Goal: Task Accomplishment & Management: Use online tool/utility

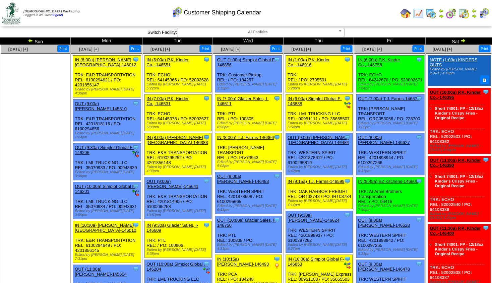
click at [438, 15] on img at bounding box center [440, 15] width 5 height 5
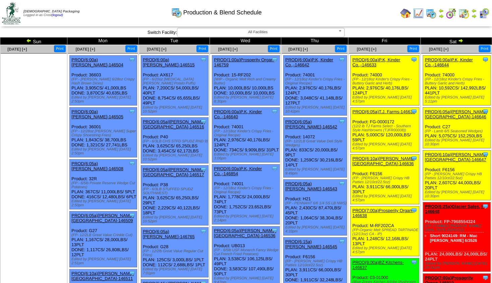
click at [473, 16] on img at bounding box center [473, 15] width 5 height 5
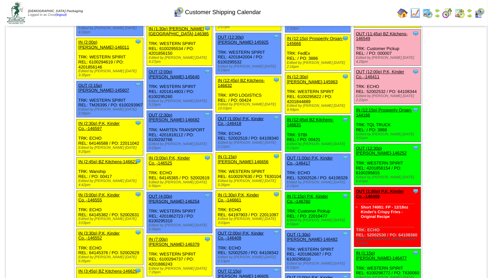
scroll to position [642, 0]
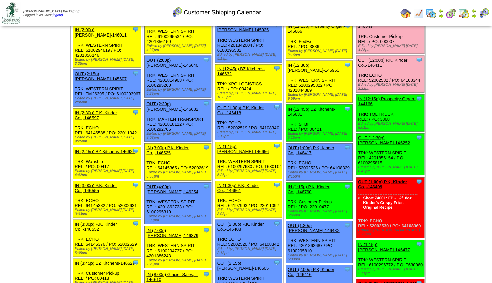
click at [376, 135] on link "OUT (12:30p) [PERSON_NAME]-146252" at bounding box center [384, 140] width 52 height 10
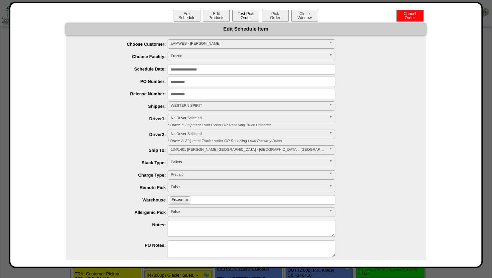
click at [251, 15] on button "Test Pick Order" at bounding box center [245, 16] width 27 height 12
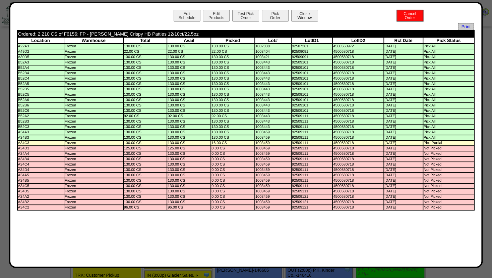
click at [309, 17] on button "Close Window" at bounding box center [304, 16] width 27 height 12
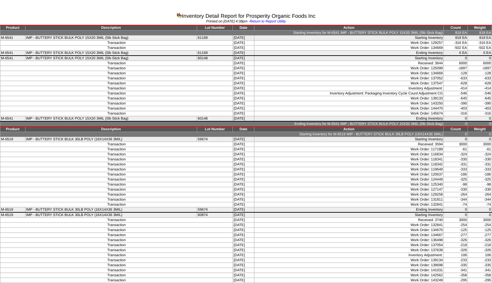
scroll to position [62, 0]
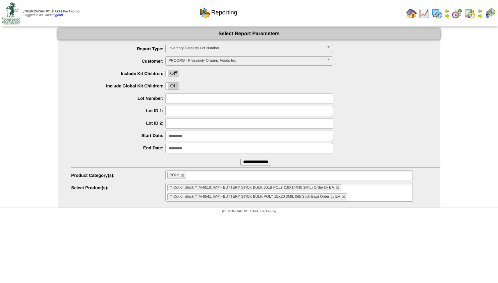
click at [480, 16] on img at bounding box center [479, 15] width 5 height 5
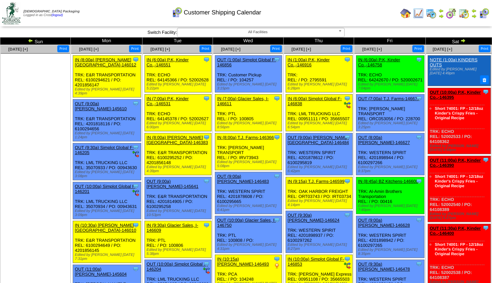
click at [421, 13] on img at bounding box center [418, 13] width 11 height 11
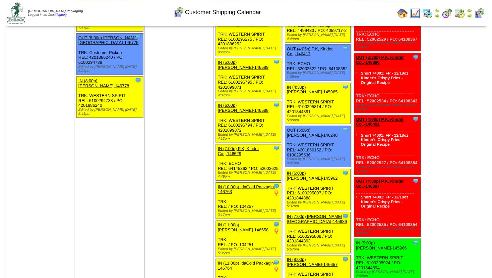
scroll to position [1152, 0]
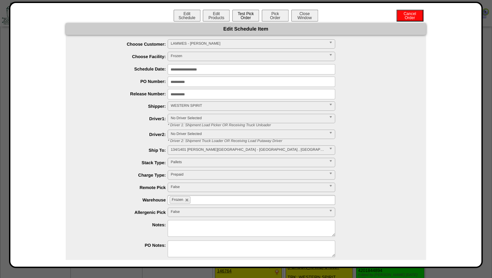
click at [241, 10] on button "Test Pick Order" at bounding box center [245, 16] width 27 height 12
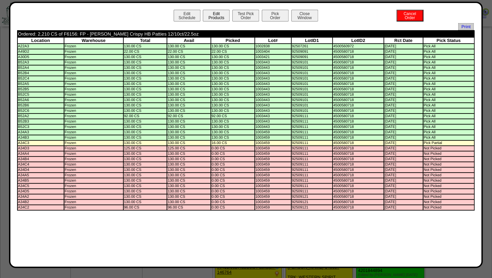
click at [217, 18] on button "Edit Products" at bounding box center [216, 16] width 27 height 12
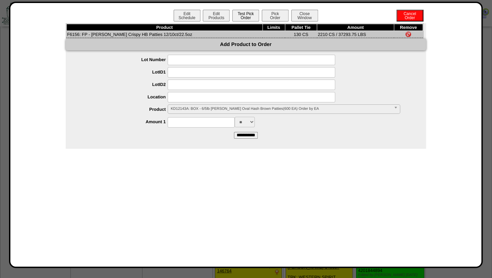
click at [243, 18] on button "Test Pick Order" at bounding box center [245, 16] width 27 height 12
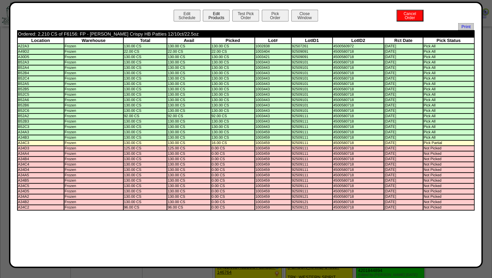
click at [222, 12] on button "Edit Products" at bounding box center [216, 16] width 27 height 12
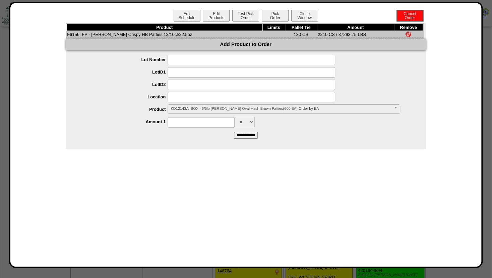
click at [185, 100] on input at bounding box center [252, 97] width 168 height 10
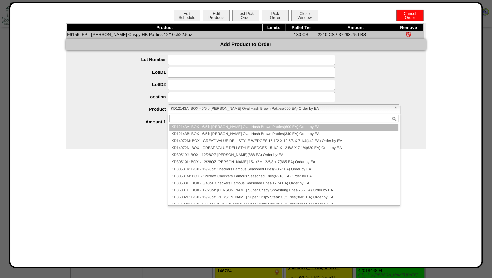
click at [185, 109] on span "KD12143A: BOX - 6/5lb Lamb Weston Oval Hash Brown Patties(600 EA) Order by EA" at bounding box center [281, 109] width 220 height 8
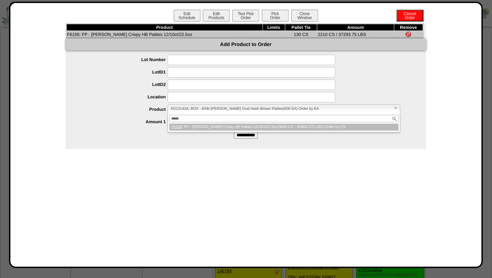
type input "*****"
click at [174, 127] on em "F6156" at bounding box center [176, 127] width 10 height 4
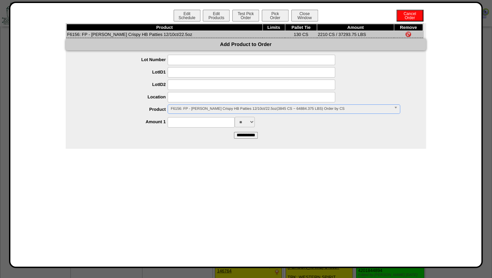
click at [178, 123] on input at bounding box center [201, 122] width 67 height 10
type input "****"
click at [198, 101] on input at bounding box center [252, 97] width 168 height 10
type input "*****"
click at [214, 85] on input at bounding box center [252, 84] width 168 height 10
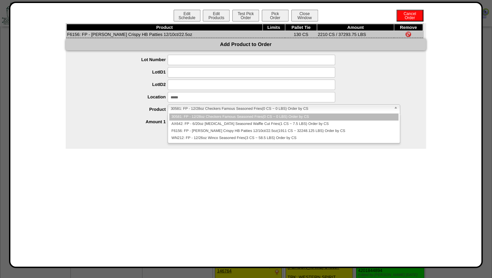
click at [194, 110] on span "30581: FP - 12/28oz Checkers Famous Seasoned Fries(0 CS ~ 0 LBS) Order by CS" at bounding box center [281, 109] width 220 height 8
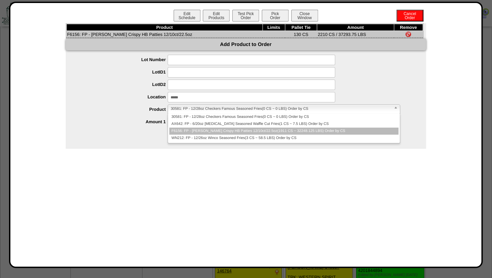
click at [193, 131] on li "F6156: FP - Lamb Weston Crispy HB Patties 12/10ct/22.5oz(1911 CS ~ 32248.125 LB…" at bounding box center [283, 130] width 229 height 7
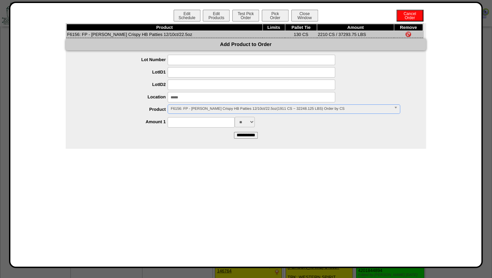
click at [190, 123] on input at bounding box center [201, 122] width 67 height 10
type input "****"
click at [314, 132] on form "**********" at bounding box center [246, 96] width 360 height 83
click at [244, 136] on input "**********" at bounding box center [246, 135] width 24 height 7
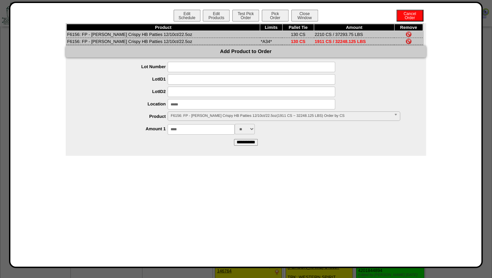
click at [410, 33] on img at bounding box center [408, 34] width 5 height 5
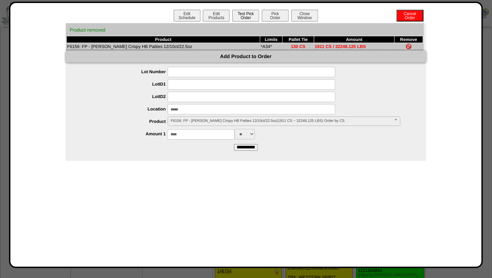
click at [247, 14] on button "Test Pick Order" at bounding box center [245, 16] width 27 height 12
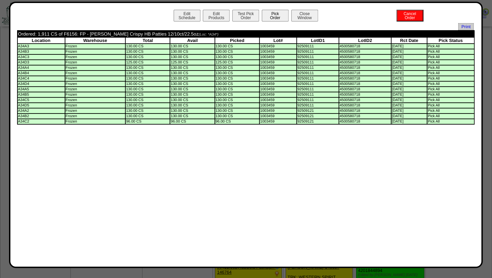
click at [273, 15] on button "Pick Order" at bounding box center [275, 16] width 27 height 12
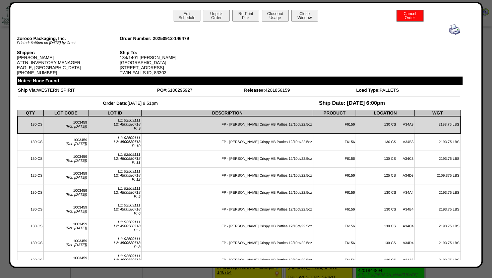
click at [309, 13] on button "Close Window" at bounding box center [304, 16] width 27 height 12
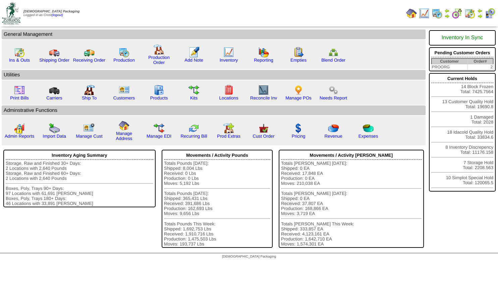
click at [479, 14] on img at bounding box center [479, 15] width 5 height 5
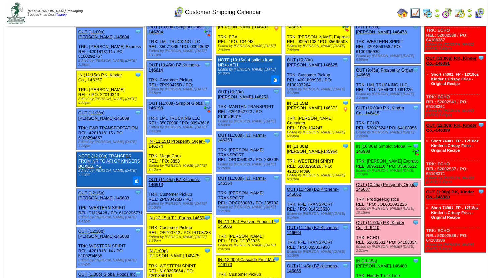
scroll to position [238, 0]
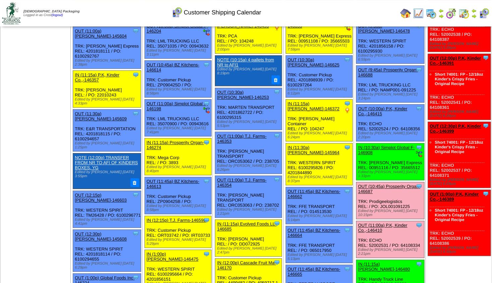
click at [381, 184] on link "OUT (10:45a) Prosperity Organ-146687" at bounding box center [389, 189] width 62 height 10
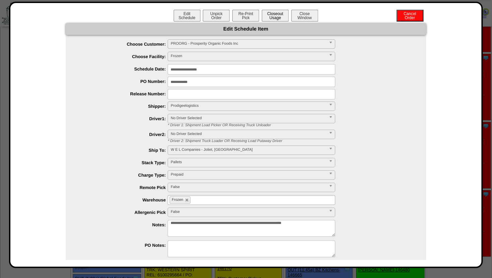
click at [272, 18] on button "Closeout Usage" at bounding box center [275, 16] width 27 height 12
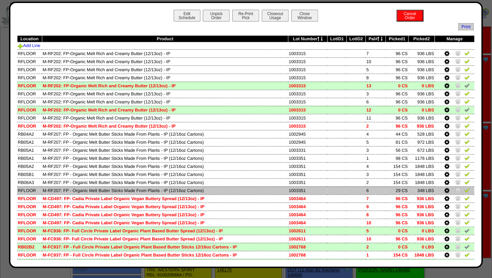
click at [455, 190] on img at bounding box center [457, 189] width 5 height 5
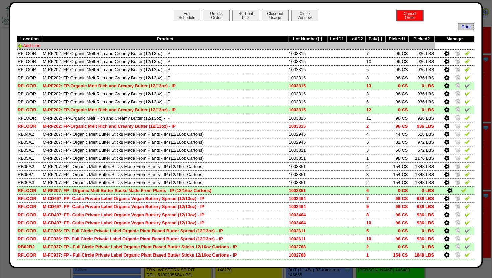
click at [36, 48] on link "Add Line" at bounding box center [29, 45] width 22 height 5
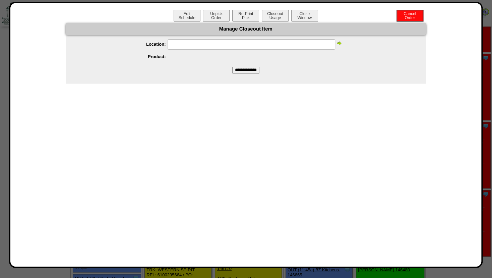
click at [179, 43] on input "text" at bounding box center [252, 44] width 168 height 10
click at [341, 43] on img at bounding box center [339, 42] width 5 height 5
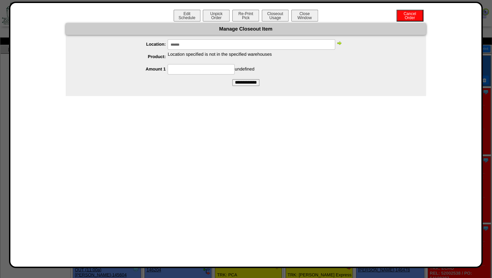
click at [337, 45] on img at bounding box center [339, 42] width 5 height 5
click at [336, 45] on div "******" at bounding box center [252, 44] width 347 height 10
click at [342, 42] on div "******" at bounding box center [252, 44] width 347 height 10
drag, startPoint x: 189, startPoint y: 44, endPoint x: 151, endPoint y: 44, distance: 38.6
click at [168, 44] on input "******" at bounding box center [252, 44] width 168 height 10
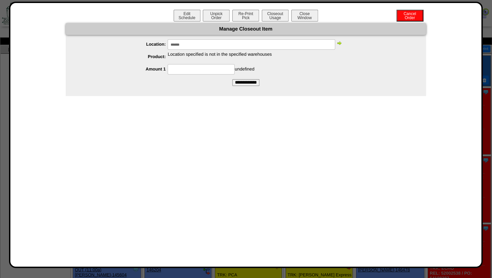
click at [180, 45] on input "******" at bounding box center [252, 44] width 168 height 10
type input "******"
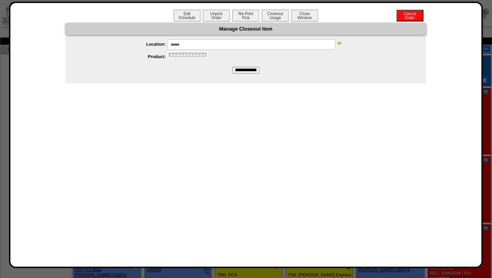
click at [341, 44] on img at bounding box center [339, 42] width 5 height 5
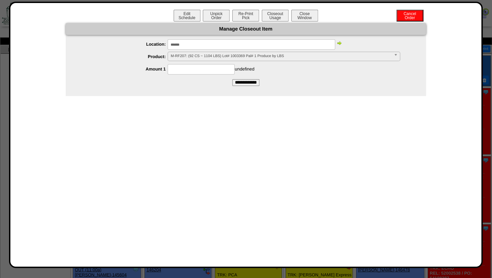
click at [341, 44] on img at bounding box center [339, 42] width 5 height 5
click at [339, 44] on img at bounding box center [339, 42] width 5 height 5
click at [185, 69] on input at bounding box center [201, 69] width 67 height 10
type input "**"
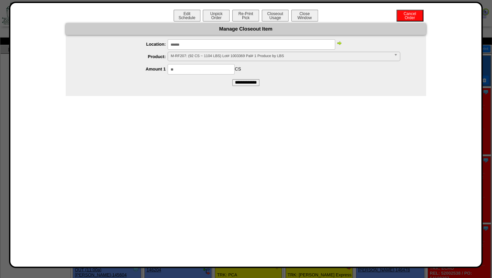
click at [270, 65] on div "** CS" at bounding box center [252, 69] width 347 height 10
click at [243, 83] on input "**********" at bounding box center [245, 82] width 27 height 7
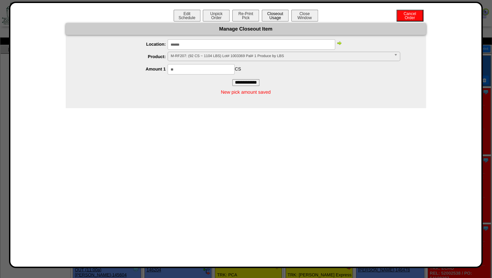
click at [270, 14] on button "Closeout Usage" at bounding box center [275, 16] width 27 height 12
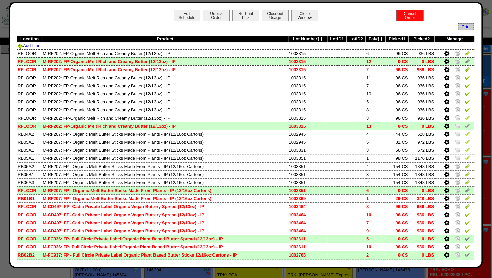
click at [301, 16] on button "Close Window" at bounding box center [304, 16] width 27 height 12
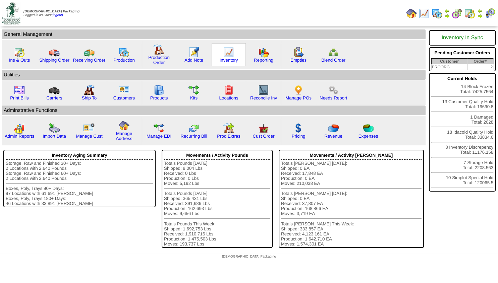
click at [227, 54] on img at bounding box center [228, 52] width 11 height 11
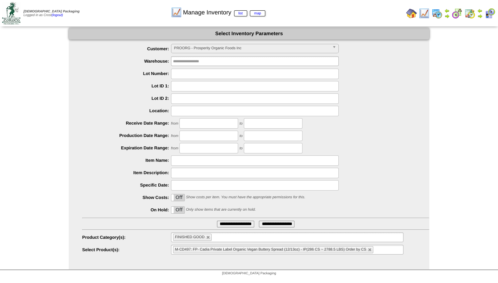
click at [202, 44] on form "**********" at bounding box center [249, 142] width 360 height 228
click at [383, 249] on ul "M-CD497: FP- Cadia Private Label Organic Vegan Buttery Spread (12/13oz) - IP(28…" at bounding box center [287, 250] width 232 height 10
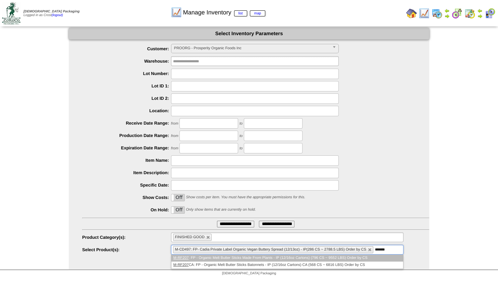
type input "*******"
click at [185, 257] on em "M-RF207" at bounding box center [180, 258] width 15 height 4
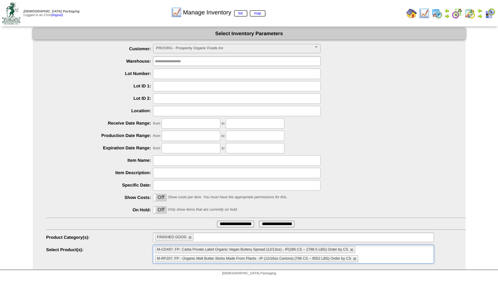
click at [349, 248] on li "M-CD497: FP- Cadia Private Label Organic Vegan Buttery Spread (12/13oz) - IP(28…" at bounding box center [255, 249] width 200 height 7
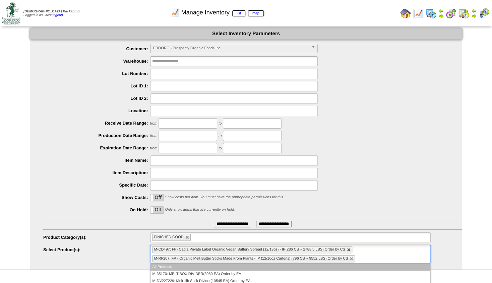
click at [348, 249] on link at bounding box center [349, 250] width 4 height 4
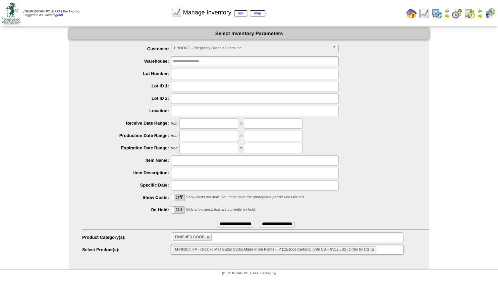
click at [219, 224] on input "**********" at bounding box center [235, 224] width 37 height 7
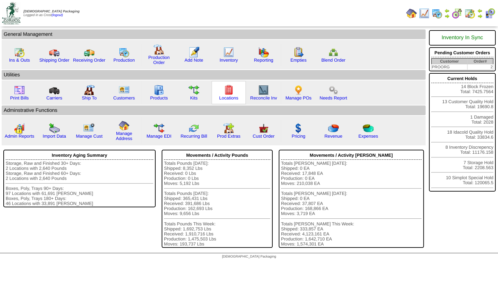
click at [225, 95] on img at bounding box center [228, 90] width 11 height 11
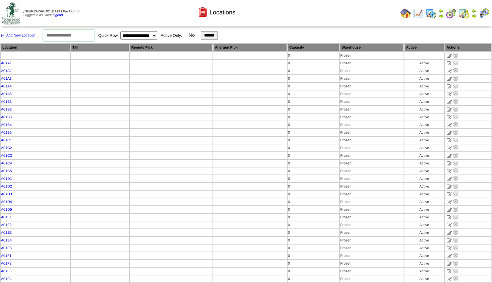
select select "*"
click option "*" at bounding box center [0, 0] width 0 height 0
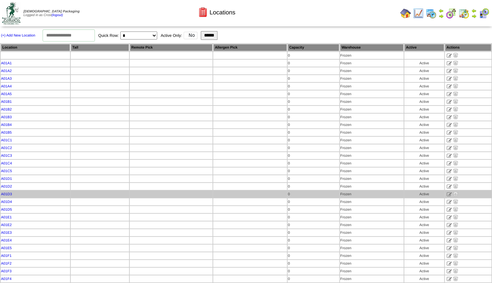
type input "*"
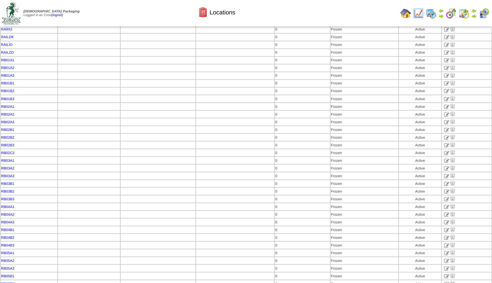
scroll to position [515, 0]
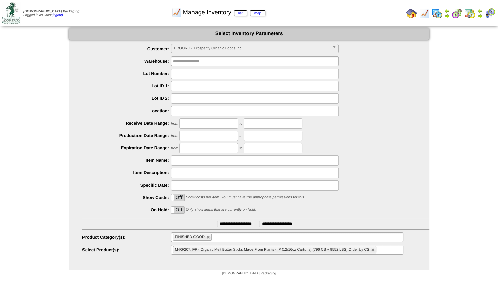
click at [207, 44] on form "**********" at bounding box center [249, 142] width 360 height 228
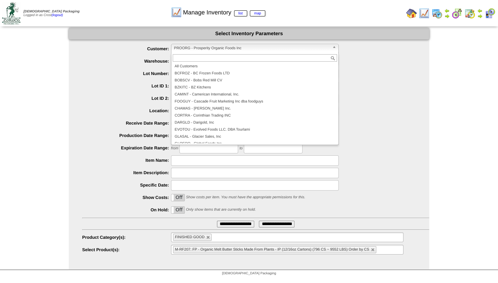
click at [203, 51] on span "PROORG - Prosperity Organic Foods Inc" at bounding box center [252, 48] width 156 height 8
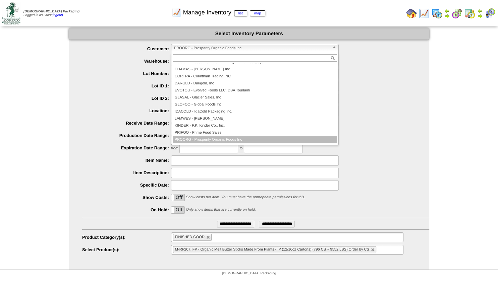
scroll to position [35, 0]
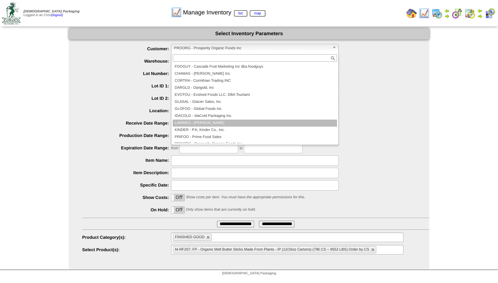
click at [196, 122] on li "LAMWES - Lamb-Weston" at bounding box center [255, 123] width 164 height 7
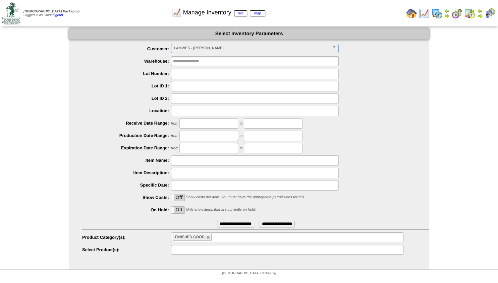
click at [181, 249] on input "text" at bounding box center [194, 250] width 43 height 8
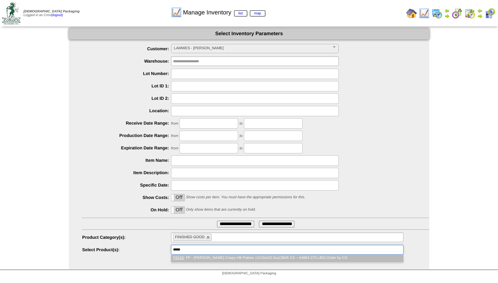
type input "*****"
click at [175, 258] on em "F6156" at bounding box center [178, 258] width 10 height 4
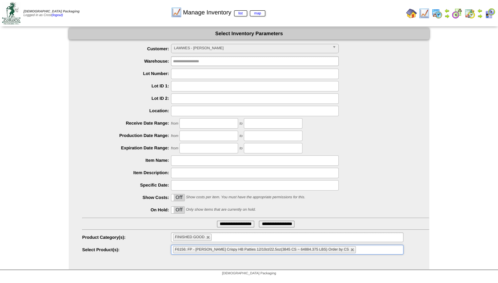
click at [228, 226] on input "**********" at bounding box center [235, 224] width 37 height 7
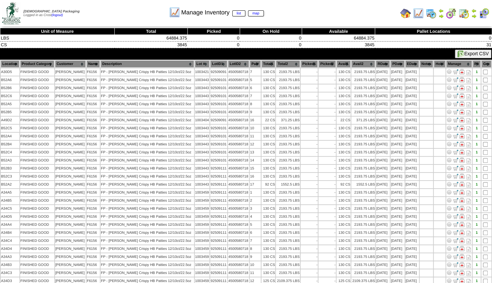
click at [9, 65] on th "Location" at bounding box center [10, 63] width 19 height 7
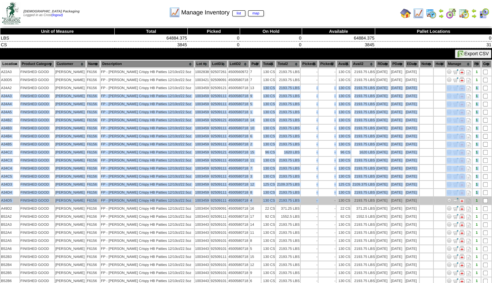
drag, startPoint x: 255, startPoint y: 86, endPoint x: 325, endPoint y: 204, distance: 136.7
click at [325, 204] on tbody "A22A3 F6156 7 -" at bounding box center [246, 192] width 491 height 249
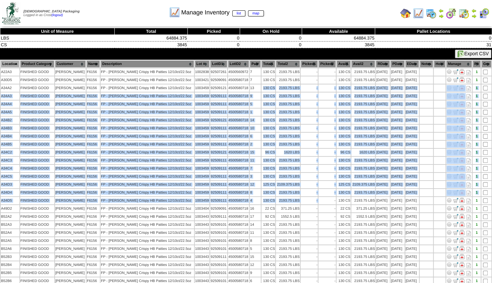
click at [473, 15] on img at bounding box center [473, 15] width 5 height 5
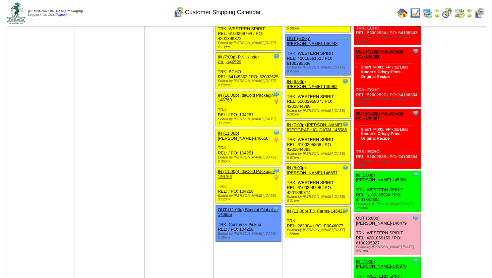
scroll to position [1240, 0]
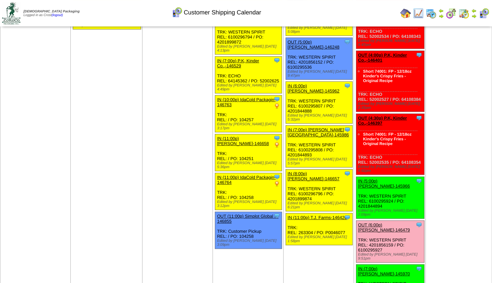
click at [386, 223] on link "OUT (6:00p) Lamb-Weston-146479" at bounding box center [384, 228] width 52 height 10
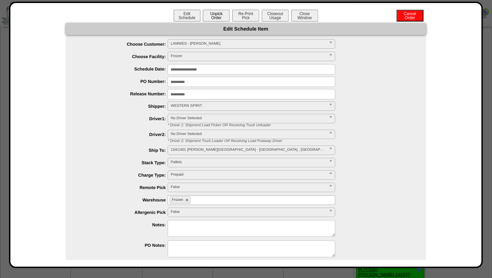
click at [212, 18] on button "Unpick Order" at bounding box center [216, 16] width 27 height 12
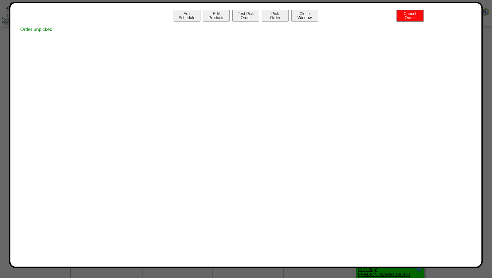
click at [303, 12] on button "Close Window" at bounding box center [304, 16] width 27 height 12
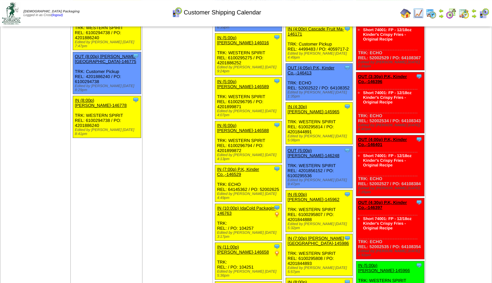
scroll to position [1140, 0]
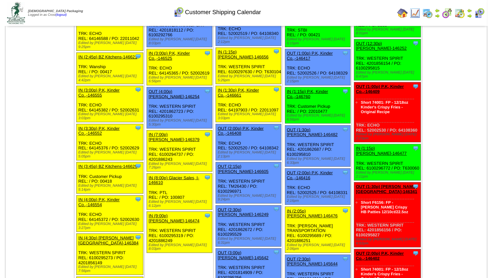
scroll to position [744, 0]
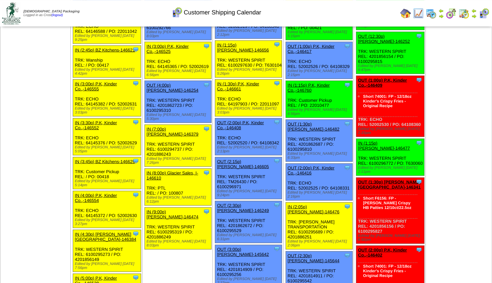
click at [373, 179] on link "OUT (1:30p) [PERSON_NAME][GEOGRAPHIC_DATA]-146341" at bounding box center [389, 184] width 63 height 10
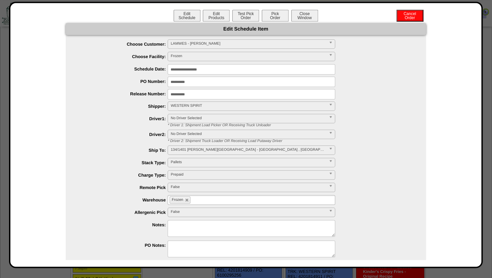
scroll to position [744, 0]
click at [213, 14] on button "Edit Products" at bounding box center [216, 16] width 27 height 12
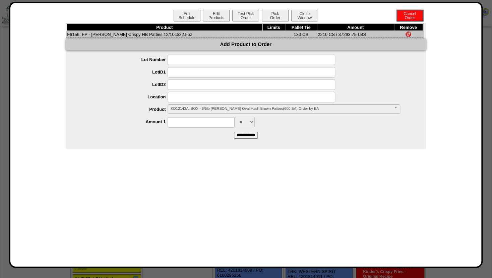
click at [179, 97] on input at bounding box center [252, 97] width 168 height 10
click at [182, 110] on span "KD12143A: BOX - 6/5lb Lamb Weston Oval Hash Brown Patties(600 EA) Order by EA" at bounding box center [281, 109] width 220 height 8
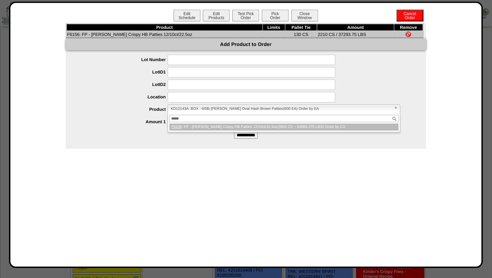
type input "*****"
click at [182, 128] on li "F6156 : FP - Lamb Weston Crispy HB Patties 12/10ct/22.5oz(3845 CS ~ 64884.375 L…" at bounding box center [283, 126] width 229 height 7
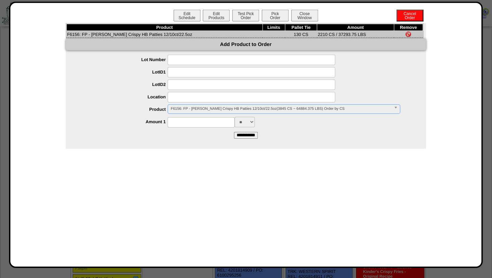
click at [185, 124] on input at bounding box center [201, 122] width 67 height 10
type input "****"
drag, startPoint x: 147, startPoint y: 120, endPoint x: 154, endPoint y: 123, distance: 6.8
click at [150, 121] on label "Amount 1" at bounding box center [123, 121] width 89 height 5
click at [193, 100] on input at bounding box center [252, 97] width 168 height 10
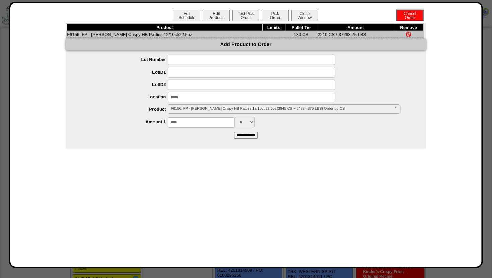
type input "*****"
click at [129, 82] on div at bounding box center [252, 84] width 347 height 10
click at [184, 109] on span "30581: FP - 12/28oz Checkers Famous Seasoned Fries(0 CS ~ 0 LBS) Order by CS" at bounding box center [281, 109] width 220 height 8
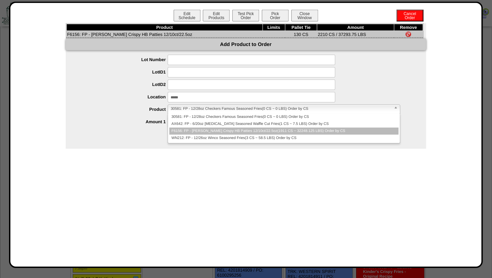
click at [184, 130] on li "F6156: FP - Lamb Weston Crispy HB Patties 12/10ct/22.5oz(1911 CS ~ 32248.125 LB…" at bounding box center [283, 130] width 229 height 7
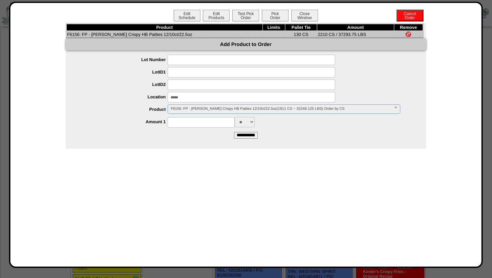
click at [190, 124] on input at bounding box center [201, 122] width 67 height 10
type input "****"
click at [121, 117] on ul "**********" at bounding box center [246, 91] width 360 height 72
click at [247, 136] on input "**********" at bounding box center [246, 135] width 24 height 7
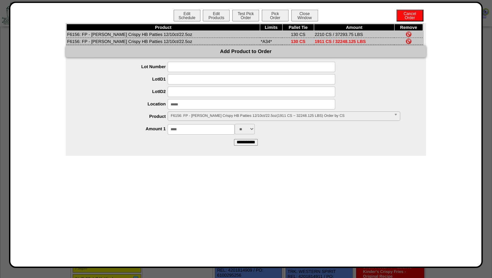
click at [408, 34] on img at bounding box center [408, 34] width 5 height 5
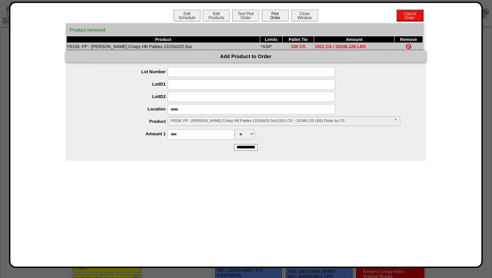
click at [269, 16] on button "Pick Order" at bounding box center [275, 16] width 27 height 12
click at [243, 18] on button "Test Pick Order" at bounding box center [245, 16] width 27 height 12
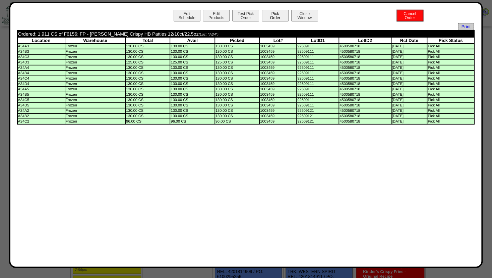
click at [274, 17] on button "Pick Order" at bounding box center [275, 16] width 27 height 12
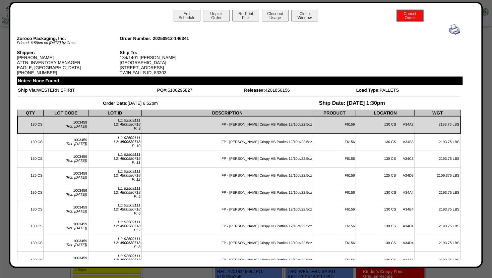
click at [305, 16] on button "Close Window" at bounding box center [304, 16] width 27 height 12
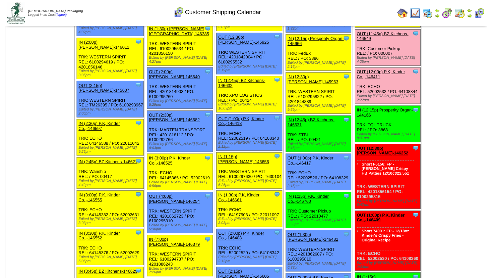
scroll to position [633, 0]
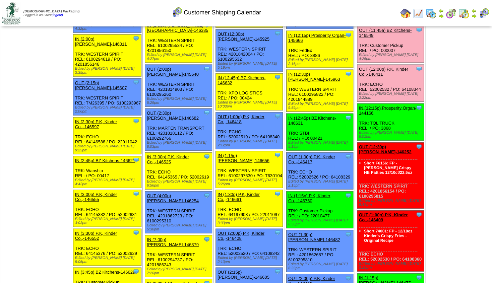
click at [376, 144] on link "OUT (12:30p) [PERSON_NAME]-146252" at bounding box center [385, 149] width 53 height 10
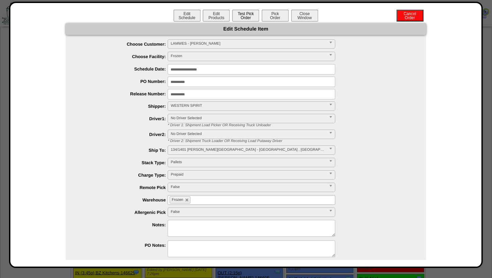
click at [244, 16] on button "Test Pick Order" at bounding box center [245, 16] width 27 height 12
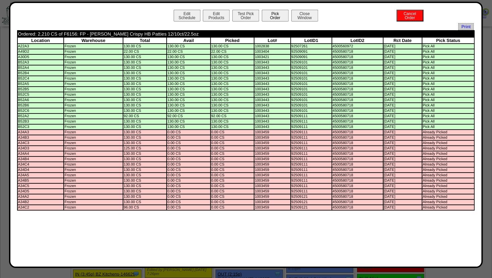
click at [274, 14] on button "Pick Order" at bounding box center [275, 16] width 27 height 12
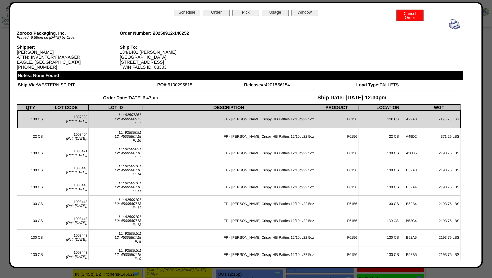
scroll to position [0, 0]
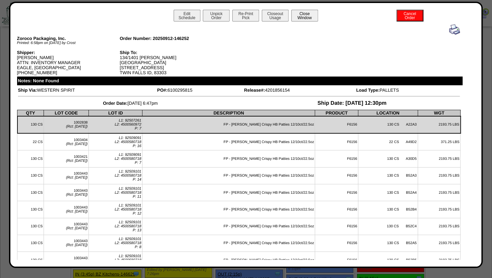
click at [304, 15] on button "Close Window" at bounding box center [304, 16] width 27 height 12
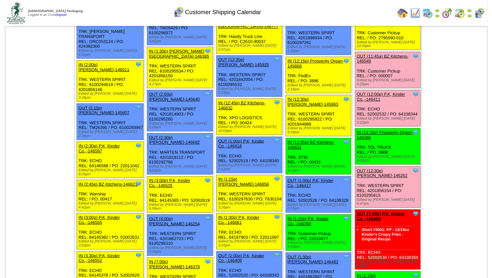
scroll to position [609, 0]
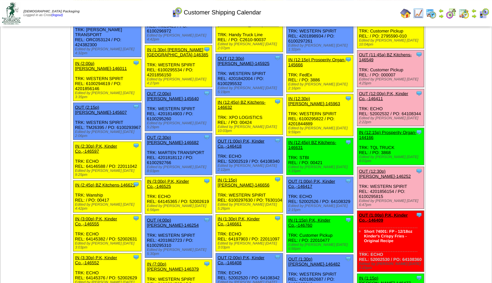
click at [379, 213] on link "OUT (1:00p) P.K, Kinder Co.,-146409" at bounding box center [383, 218] width 49 height 10
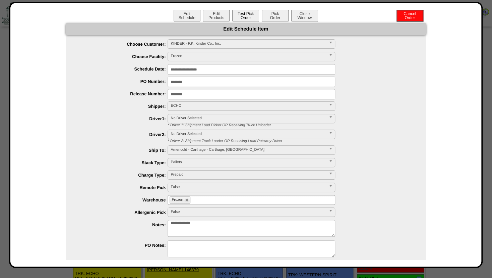
click at [246, 17] on button "Test Pick Order" at bounding box center [245, 16] width 27 height 12
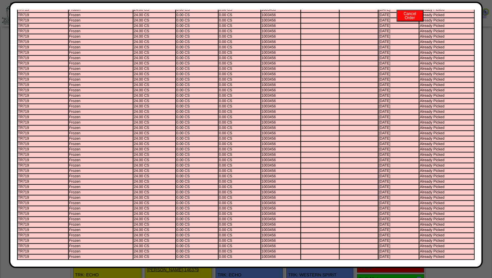
scroll to position [0, 0]
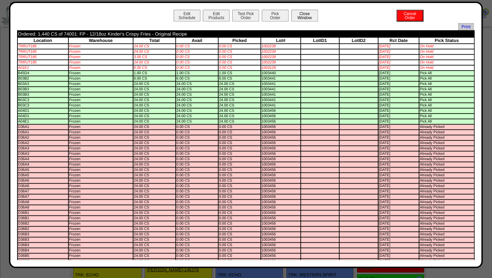
click at [308, 16] on button "Close Window" at bounding box center [304, 16] width 27 height 12
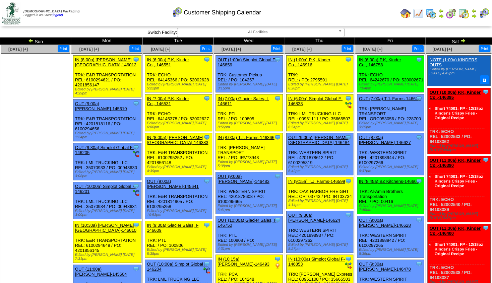
click at [440, 15] on img at bounding box center [440, 15] width 5 height 5
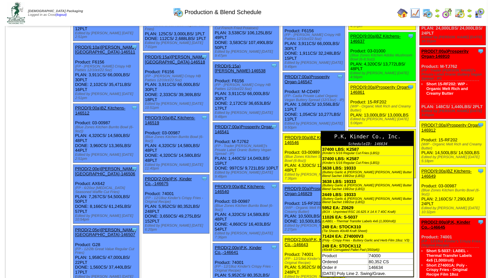
scroll to position [226, 0]
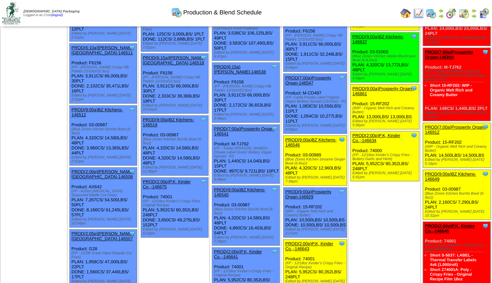
click at [388, 133] on link "PROD(2:00p)P.K, Kinder Co.,-146634" at bounding box center [376, 138] width 48 height 10
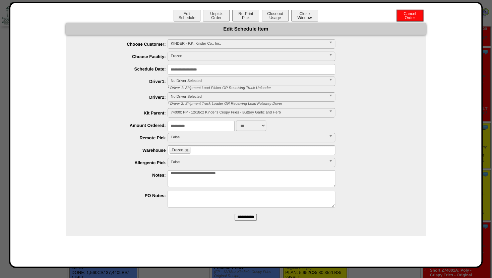
click at [302, 15] on button "Close Window" at bounding box center [304, 16] width 27 height 12
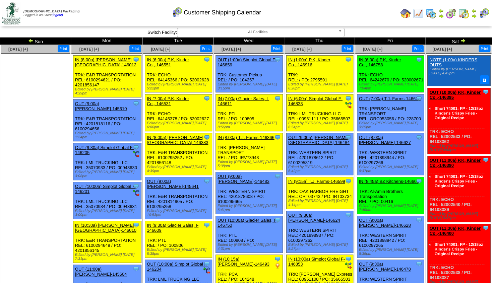
click at [302, 18] on div "Customer Shipping Calendar" at bounding box center [216, 10] width 282 height 18
click at [442, 16] on img at bounding box center [440, 15] width 5 height 5
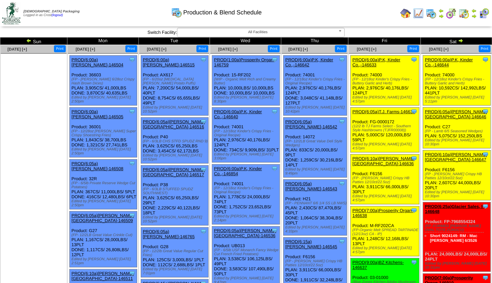
click at [474, 14] on img at bounding box center [473, 15] width 5 height 5
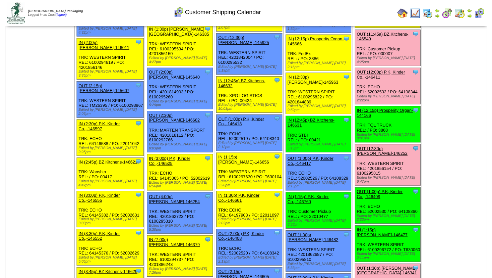
scroll to position [631, 0]
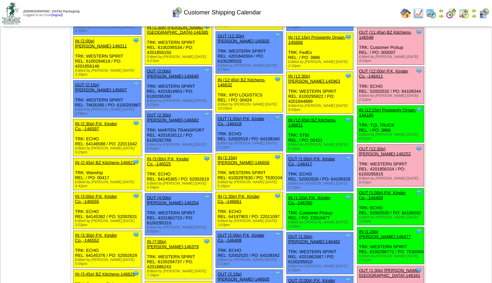
click at [376, 190] on link "OUT (1:00p) P.K, Kinder Co.,-146409" at bounding box center [382, 195] width 47 height 10
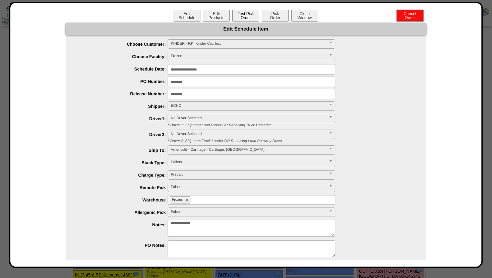
click at [246, 16] on button "Test Pick Order" at bounding box center [245, 16] width 27 height 12
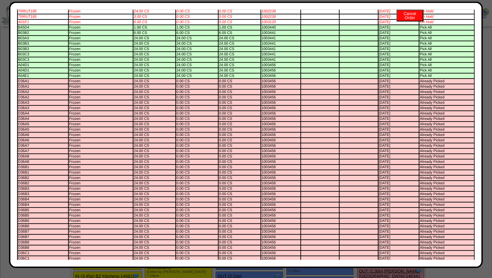
scroll to position [0, 0]
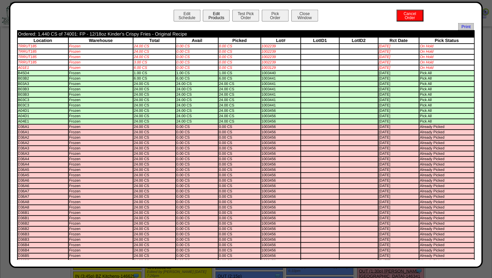
click at [211, 14] on button "Edit Products" at bounding box center [216, 16] width 27 height 12
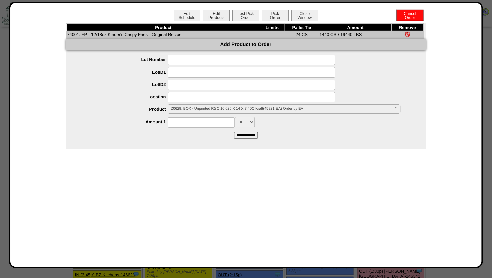
drag, startPoint x: 179, startPoint y: 108, endPoint x: 181, endPoint y: 112, distance: 4.6
click at [180, 109] on span "Z0629: BOX - Unprinted RSC 16.625 X 14 X 7 40C Kraft(45921 EA) Order by EA" at bounding box center [281, 109] width 220 height 8
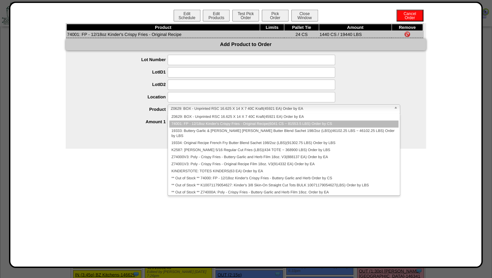
click at [182, 125] on li "74001: FP - 12/18oz Kinder's Crispy Fries - Original Recipe(6041 CS ~ 81553.5 L…" at bounding box center [283, 123] width 229 height 7
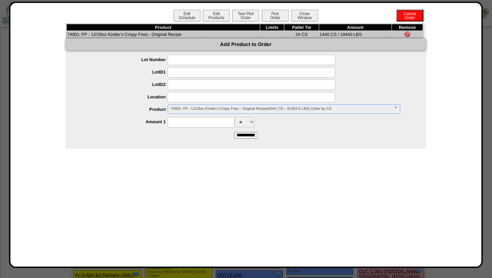
click at [182, 123] on input at bounding box center [201, 122] width 67 height 10
type input "****"
click at [174, 98] on input at bounding box center [252, 97] width 168 height 10
type input "*******"
click at [232, 85] on input at bounding box center [252, 84] width 168 height 10
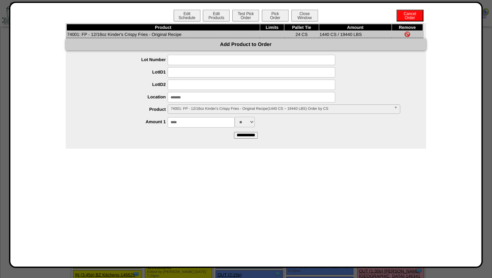
click at [242, 137] on input "**********" at bounding box center [246, 135] width 24 height 7
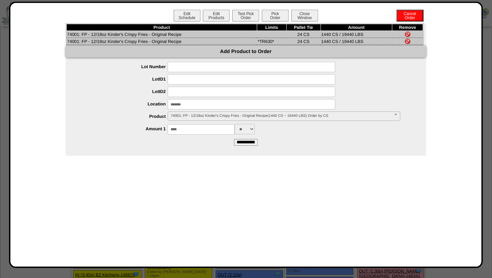
click at [405, 34] on img at bounding box center [407, 34] width 5 height 5
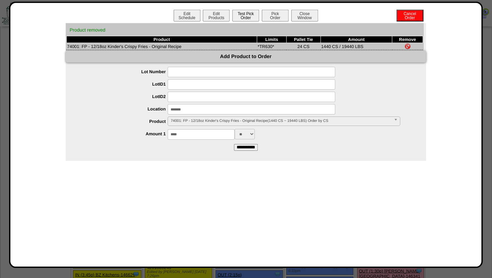
click at [244, 14] on button "Test Pick Order" at bounding box center [245, 16] width 27 height 12
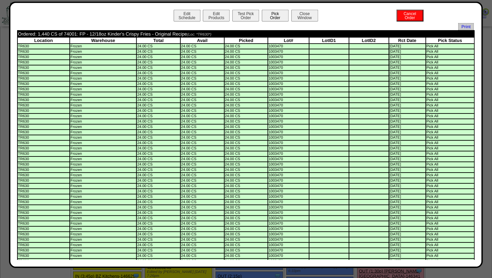
click at [271, 18] on button "Pick Order" at bounding box center [275, 16] width 27 height 12
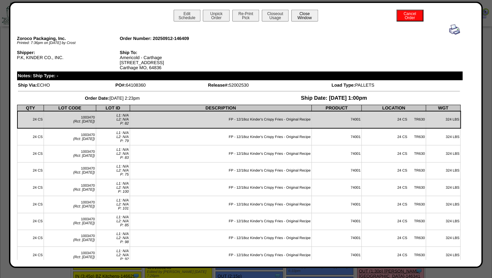
click at [304, 14] on button "Close Window" at bounding box center [304, 16] width 27 height 12
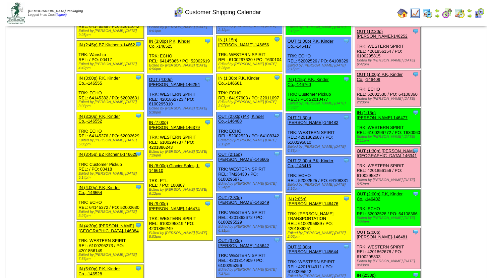
scroll to position [744, 0]
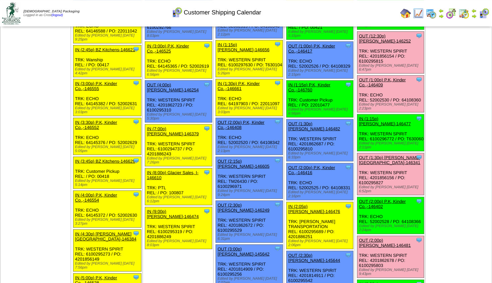
click at [378, 199] on link "OUT (2:00p) P.K, Kinder Co.,-146402" at bounding box center [382, 204] width 47 height 10
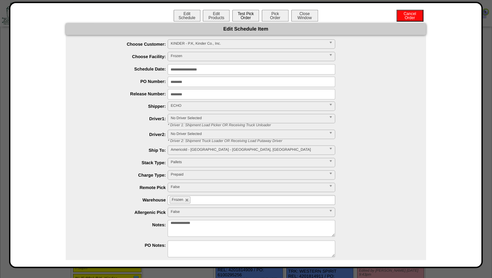
click at [239, 19] on button "Test Pick Order" at bounding box center [245, 16] width 27 height 12
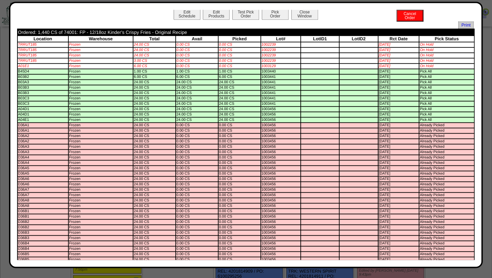
scroll to position [0, 0]
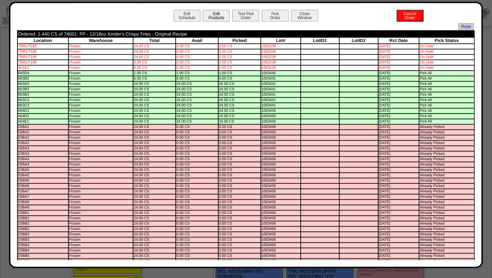
click at [210, 17] on button "Edit Products" at bounding box center [216, 16] width 27 height 12
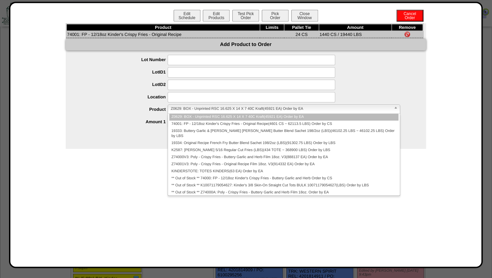
click at [188, 109] on span "Z0629: BOX - Unprinted RSC 16.625 X 14 X 7 40C Kraft(45921 EA) Order by EA" at bounding box center [281, 109] width 220 height 8
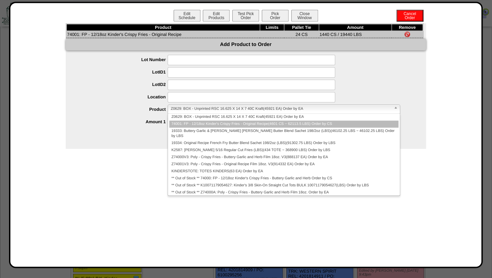
click at [191, 123] on li "74001: FP - 12/18oz Kinder's Crispy Fries - Original Recipe(4601 CS ~ 62113.5 L…" at bounding box center [283, 123] width 229 height 7
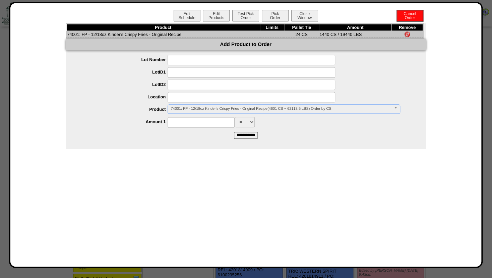
click at [188, 123] on input at bounding box center [201, 122] width 67 height 10
type input "****"
click at [186, 101] on input at bounding box center [252, 97] width 168 height 10
type input "*******"
click at [128, 98] on label "Location" at bounding box center [123, 96] width 89 height 5
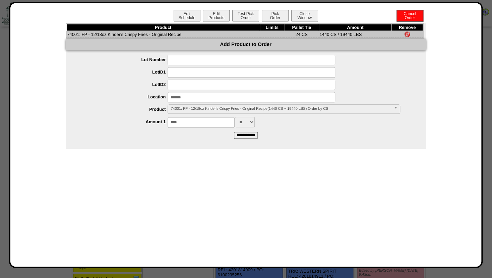
click at [244, 136] on input "**********" at bounding box center [246, 135] width 24 height 7
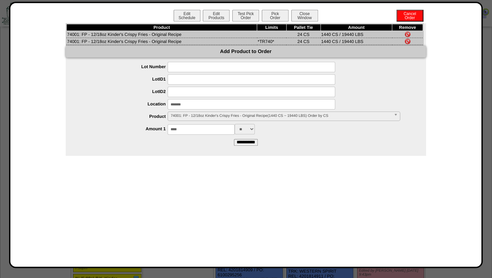
click at [406, 31] on td at bounding box center [407, 34] width 31 height 7
click at [407, 33] on img at bounding box center [407, 34] width 5 height 5
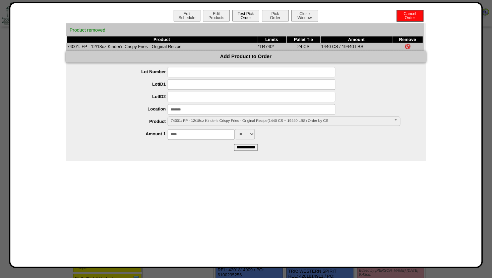
click at [245, 16] on button "Test Pick Order" at bounding box center [245, 16] width 27 height 12
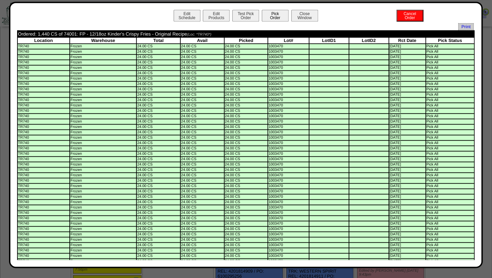
click at [272, 16] on button "Pick Order" at bounding box center [275, 16] width 27 height 12
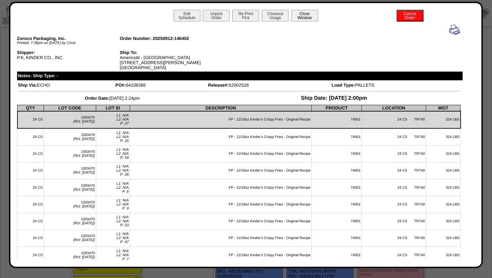
click at [298, 16] on button "Close Window" at bounding box center [304, 16] width 27 height 12
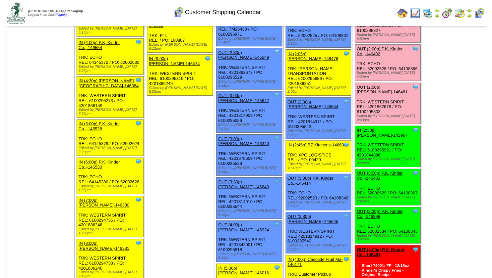
scroll to position [897, 0]
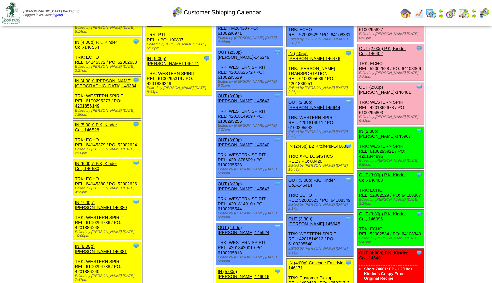
click at [378, 173] on link "OUT (3:00p) P.K, Kinder Co.,-146403" at bounding box center [382, 178] width 47 height 10
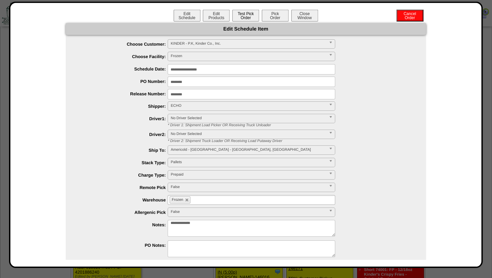
click at [238, 17] on button "Test Pick Order" at bounding box center [245, 16] width 27 height 12
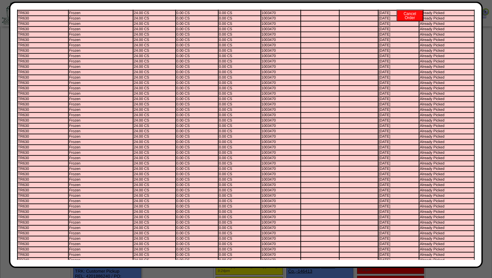
scroll to position [0, 0]
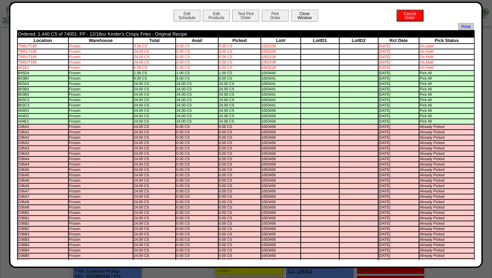
click at [296, 16] on button "Close Window" at bounding box center [304, 16] width 27 height 12
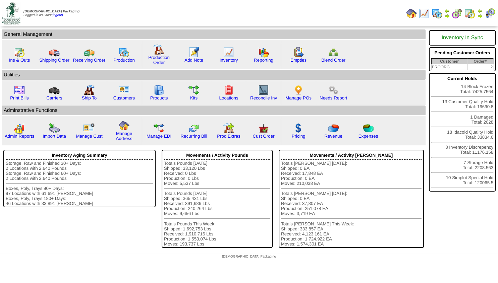
click at [477, 15] on img at bounding box center [479, 15] width 5 height 5
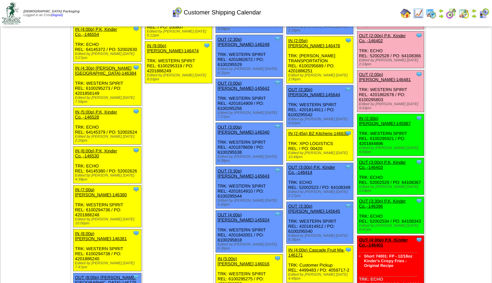
scroll to position [914, 0]
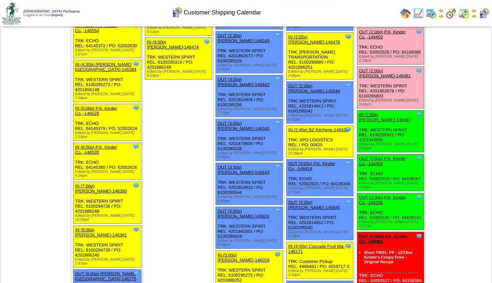
click at [473, 15] on img at bounding box center [473, 15] width 5 height 5
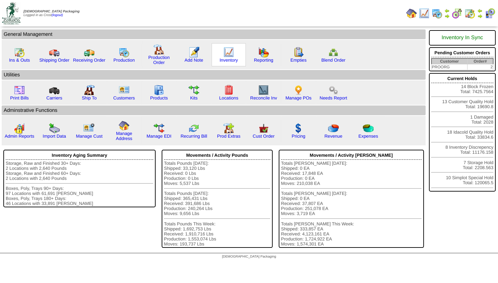
click at [226, 54] on img at bounding box center [228, 52] width 11 height 11
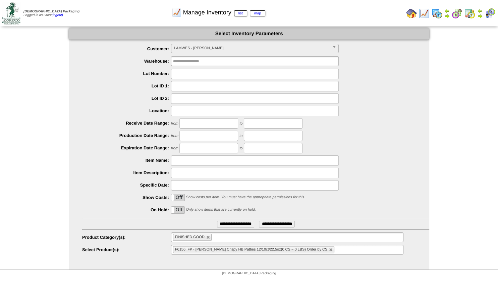
click at [209, 47] on span "LAMWES - Lamb-Weston" at bounding box center [252, 48] width 156 height 8
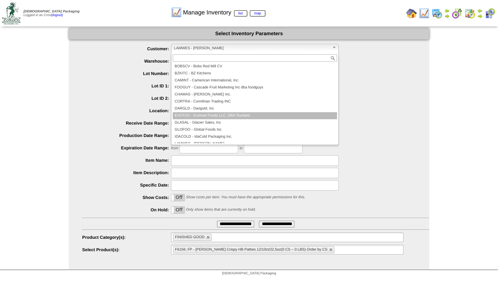
scroll to position [54, 0]
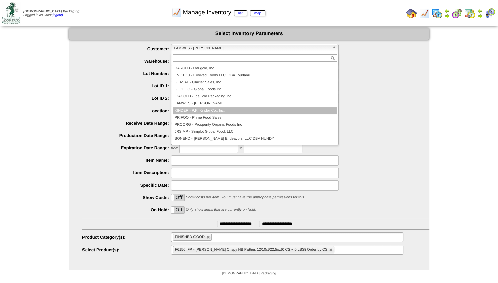
click at [193, 112] on li "KINDER - P.K, Kinder Co., Inc." at bounding box center [255, 110] width 164 height 7
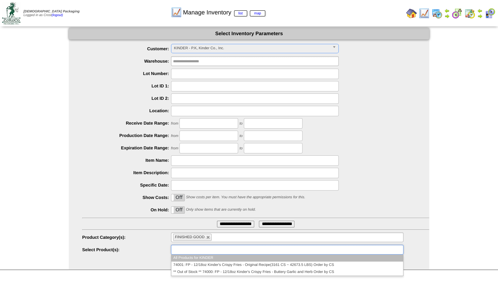
click at [196, 252] on input "text" at bounding box center [194, 250] width 43 height 8
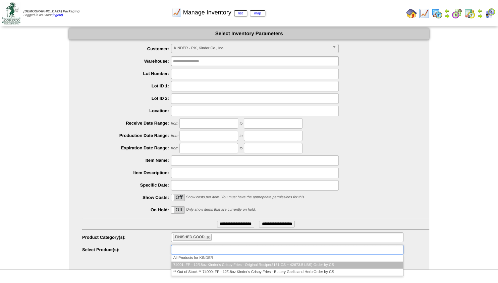
click at [189, 265] on li "74001: FP - 12/18oz Kinder's Crispy Fries - Original Recipe(3161 CS ~ 42673.5 L…" at bounding box center [287, 265] width 232 height 7
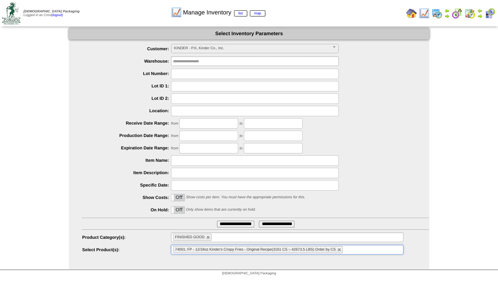
click at [226, 223] on input "**********" at bounding box center [235, 224] width 37 height 7
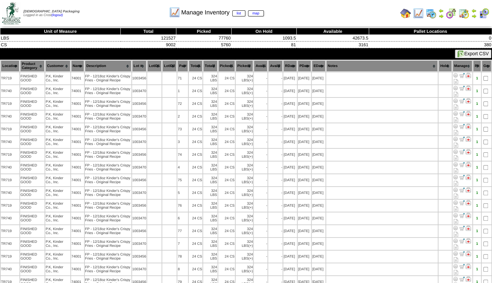
click at [9, 66] on th "Location" at bounding box center [10, 65] width 19 height 11
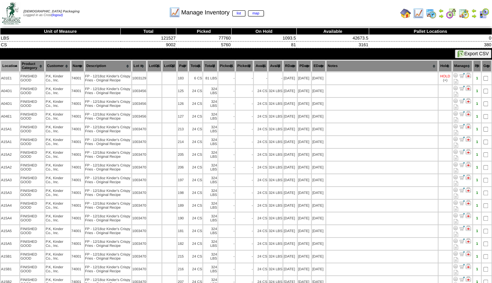
scroll to position [23, 0]
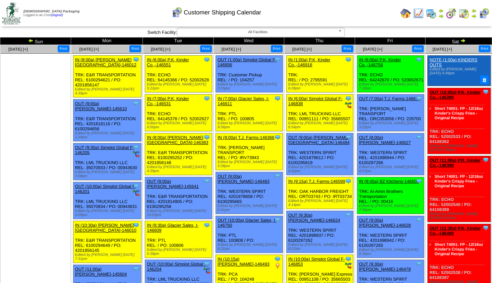
scroll to position [9, 0]
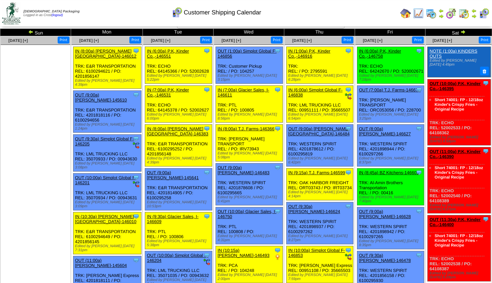
click at [442, 14] on img at bounding box center [440, 15] width 5 height 5
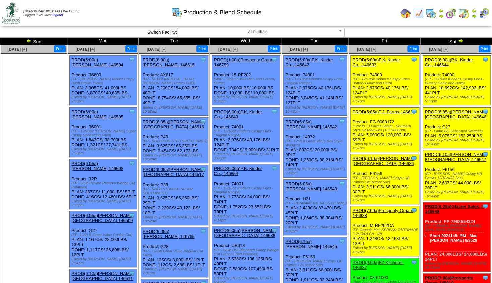
click at [474, 14] on img at bounding box center [473, 15] width 5 height 5
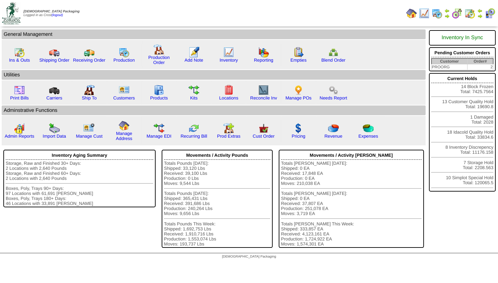
click at [448, 17] on img at bounding box center [446, 15] width 5 height 5
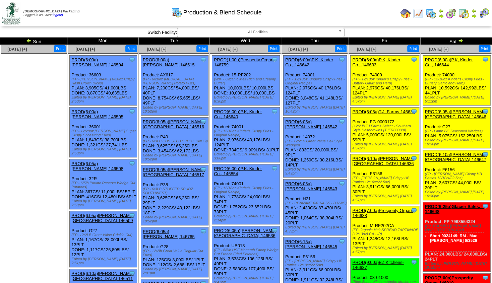
click at [473, 15] on img at bounding box center [473, 15] width 5 height 5
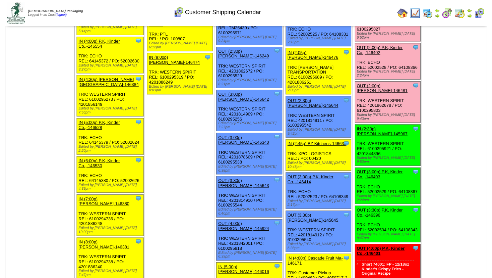
scroll to position [901, 0]
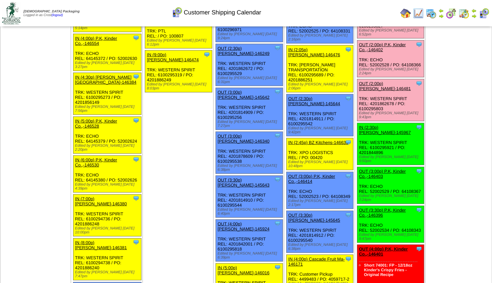
click at [372, 208] on link "OUT (3:30p) P.K, Kinder Co.,-146396" at bounding box center [382, 213] width 47 height 10
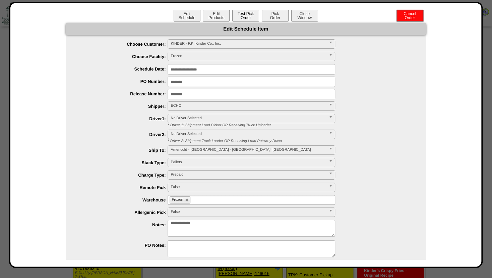
click at [238, 15] on button "Test Pick Order" at bounding box center [245, 16] width 27 height 12
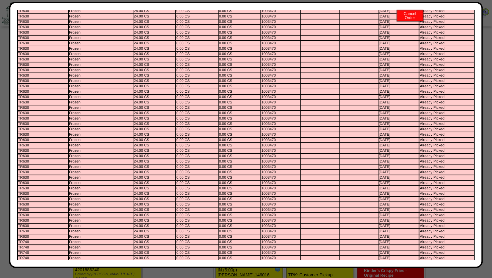
scroll to position [0, 0]
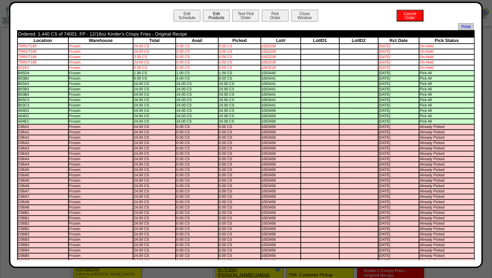
click at [214, 17] on button "Edit Products" at bounding box center [216, 16] width 27 height 12
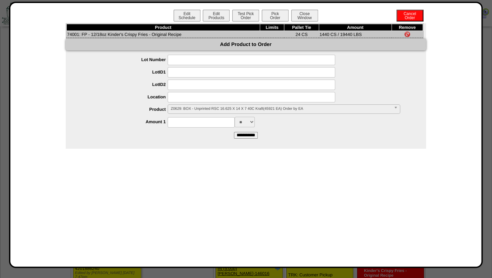
drag, startPoint x: 182, startPoint y: 107, endPoint x: 189, endPoint y: 112, distance: 8.6
click at [185, 108] on span "Z0629: BOX - Unprinted RSC 16.625 X 14 X 7 40C Kraft(45921 EA) Order by EA" at bounding box center [281, 109] width 220 height 8
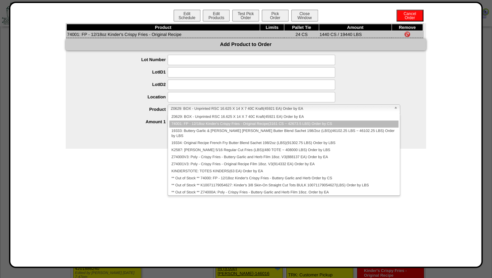
click at [189, 126] on li "74001: FP - 12/18oz Kinder's Crispy Fries - Original Recipe(3161 CS ~ 42673.5 L…" at bounding box center [283, 123] width 229 height 7
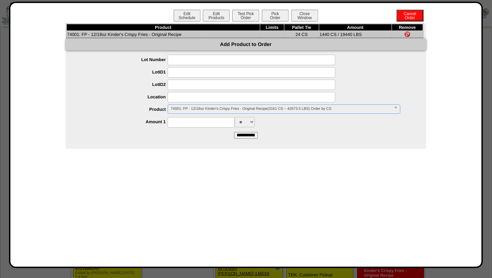
click at [188, 122] on input at bounding box center [201, 122] width 67 height 10
type input "****"
click at [188, 98] on input at bounding box center [252, 97] width 168 height 10
type input "*******"
click at [138, 90] on div at bounding box center [252, 84] width 347 height 10
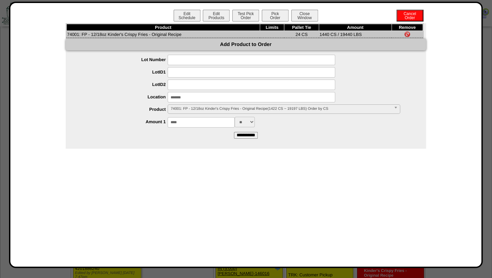
click at [244, 134] on input "**********" at bounding box center [246, 135] width 24 height 7
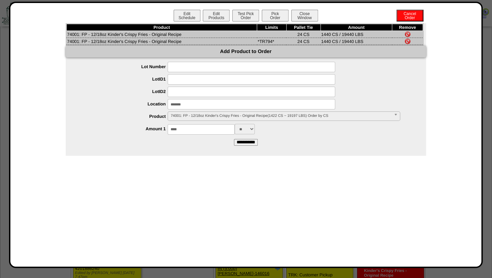
click at [408, 33] on img at bounding box center [407, 34] width 5 height 5
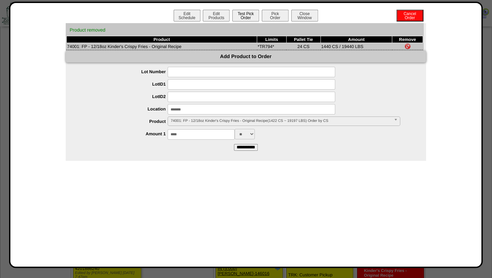
click at [245, 16] on button "Test Pick Order" at bounding box center [245, 16] width 27 height 12
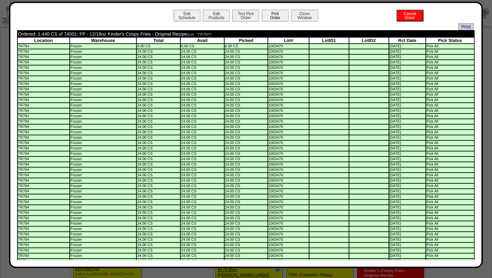
click at [274, 17] on button "Pick Order" at bounding box center [275, 16] width 27 height 12
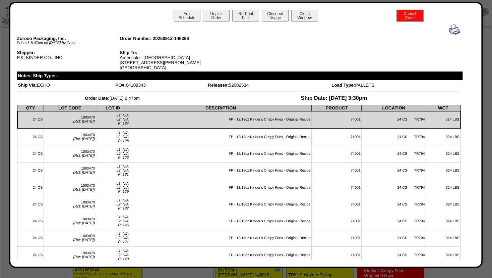
click at [308, 17] on button "Close Window" at bounding box center [304, 16] width 27 height 12
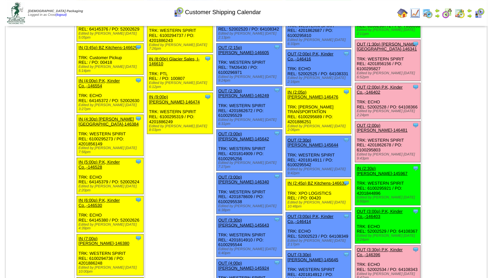
scroll to position [860, 0]
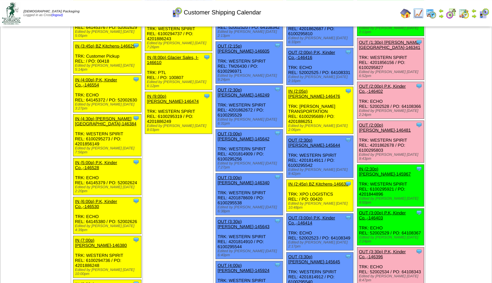
click at [375, 210] on link "OUT (3:00p) P.K, Kinder Co.,-146403" at bounding box center [382, 215] width 47 height 10
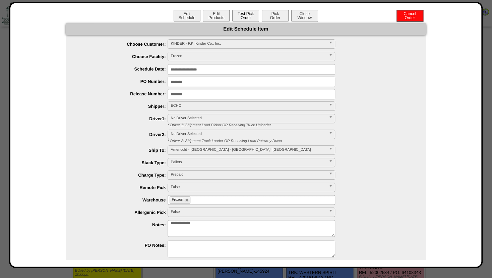
scroll to position [859, 0]
click at [236, 18] on button "Test Pick Order" at bounding box center [245, 16] width 27 height 12
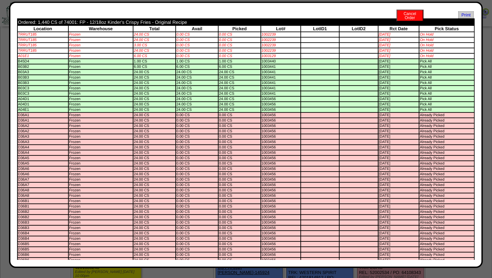
scroll to position [0, 0]
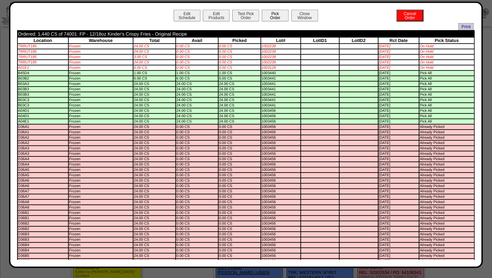
click at [273, 16] on button "Pick Order" at bounding box center [275, 16] width 27 height 12
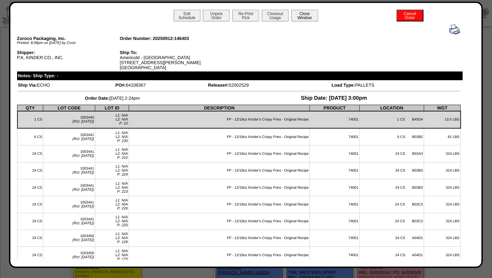
click at [307, 14] on button "Close Window" at bounding box center [304, 16] width 27 height 12
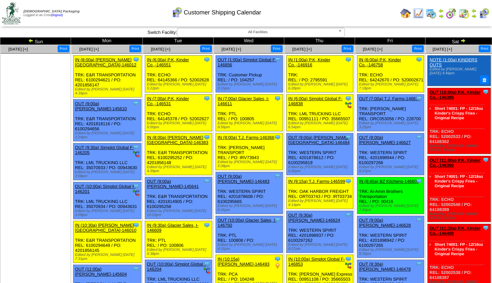
click at [461, 40] on img at bounding box center [462, 40] width 5 height 5
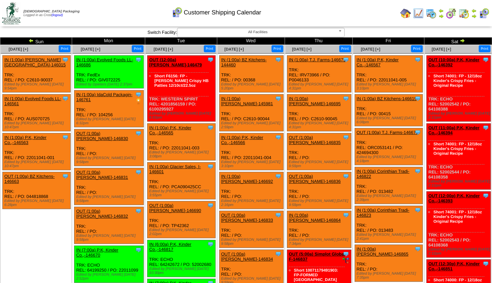
click at [28, 39] on img at bounding box center [30, 40] width 5 height 5
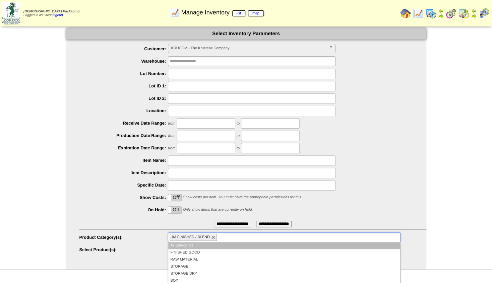
click at [217, 234] on ul "IM FINISHED / BLEND" at bounding box center [284, 238] width 232 height 10
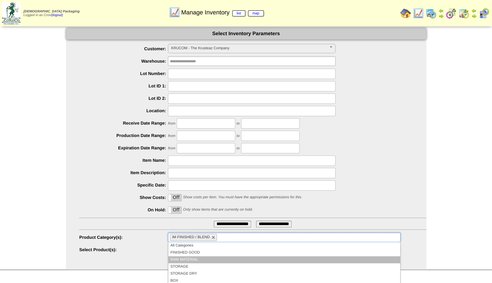
click at [176, 260] on li "RAW MATERIAL" at bounding box center [284, 259] width 232 height 7
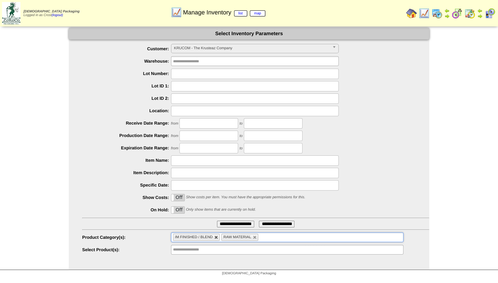
click at [215, 236] on link at bounding box center [216, 238] width 4 height 4
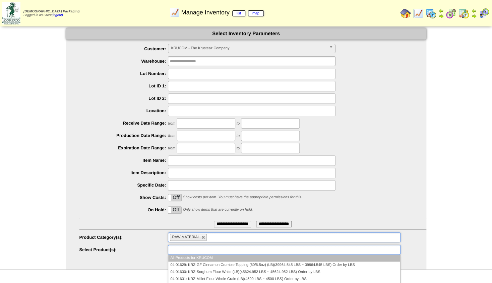
click at [192, 248] on input "text" at bounding box center [191, 250] width 43 height 8
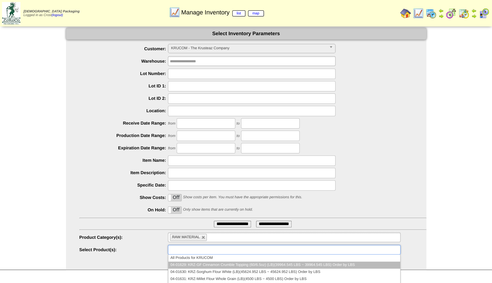
click at [224, 265] on li "04-01629: KRZ-GF Cinnamon Crumble Topping (60/6.5oz) (LB)(39964.545 LBS ~ 39964…" at bounding box center [284, 265] width 232 height 7
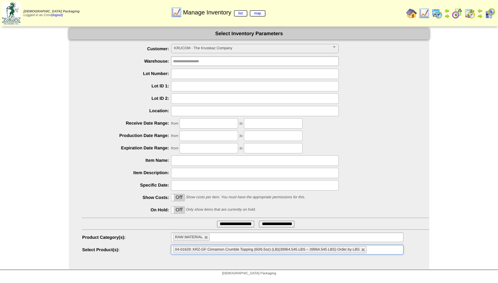
click at [224, 225] on input "**********" at bounding box center [235, 224] width 37 height 7
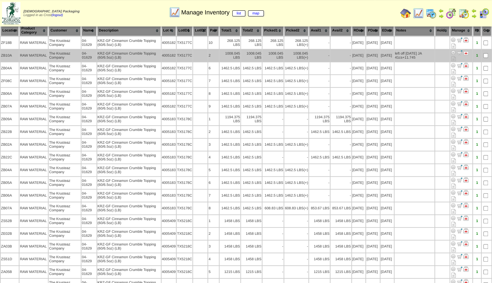
scroll to position [29, 0]
